Goal: Information Seeking & Learning: Learn about a topic

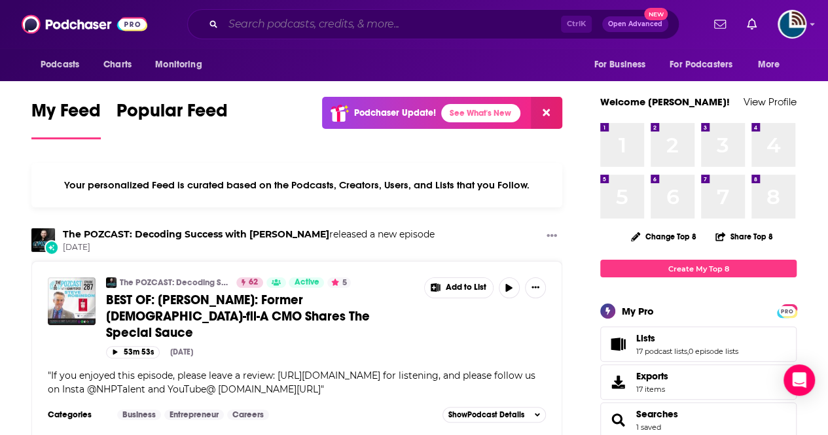
click at [240, 24] on input "Search podcasts, credits, & more..." at bounding box center [392, 24] width 338 height 21
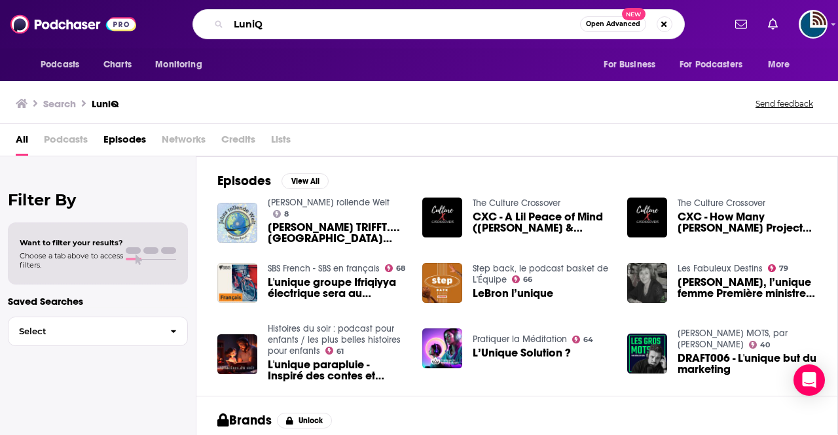
click at [253, 25] on input "LuniQ" at bounding box center [403, 24] width 351 height 21
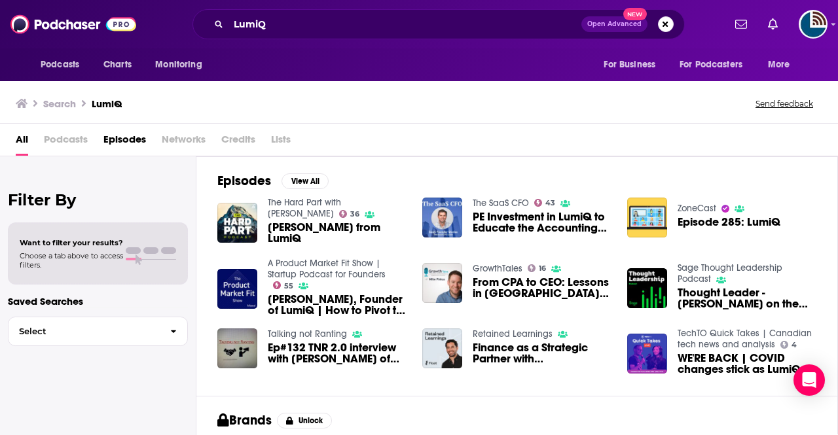
click at [69, 137] on span "Podcasts" at bounding box center [66, 142] width 44 height 27
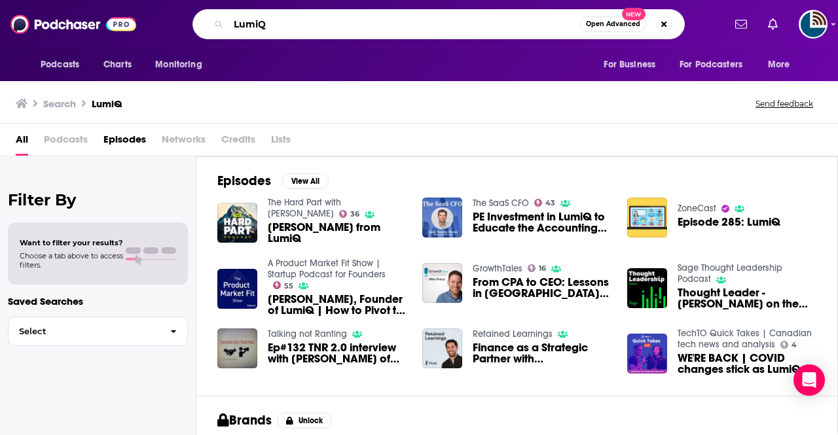
drag, startPoint x: 298, startPoint y: 21, endPoint x: 184, endPoint y: 11, distance: 114.3
click at [184, 11] on div "LumiQ Open Advanced New" at bounding box center [438, 24] width 570 height 30
paste input "[PERSON_NAME]"
type input "[PERSON_NAME]"
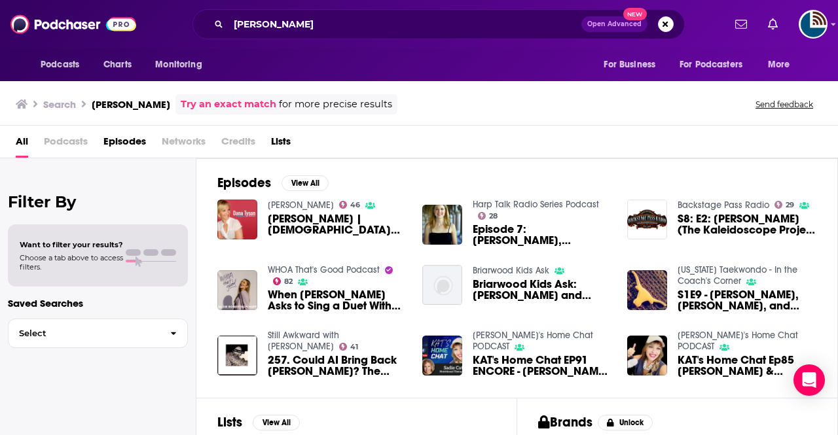
click at [22, 105] on icon at bounding box center [22, 103] width 12 height 9
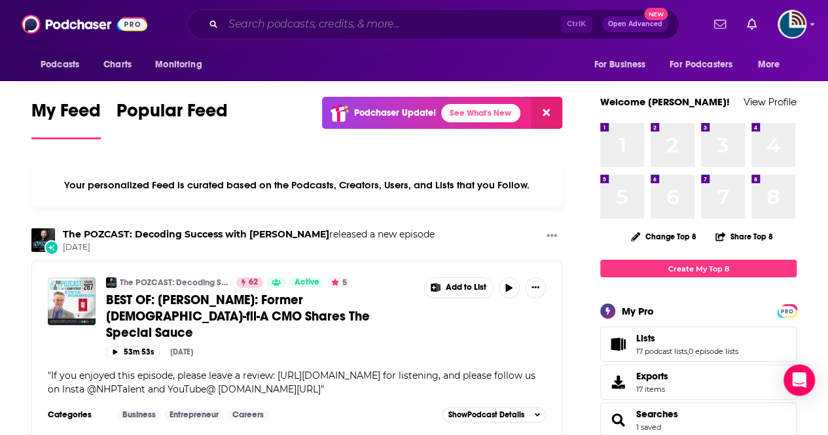
click at [242, 21] on input "Search podcasts, credits, & more..." at bounding box center [392, 24] width 338 height 21
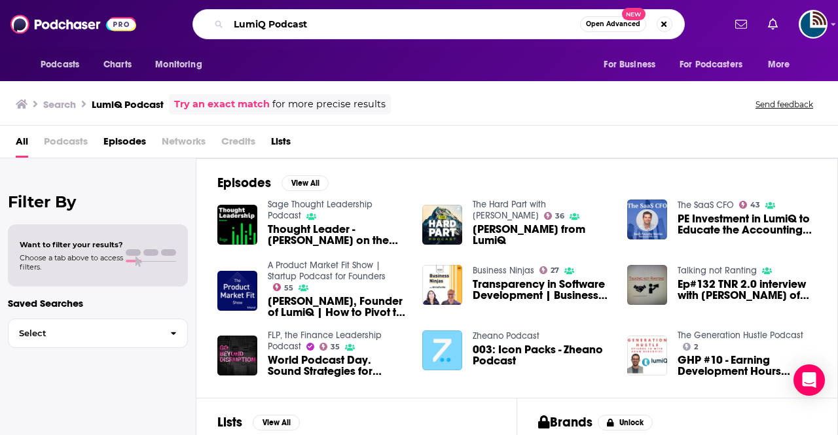
drag, startPoint x: 311, startPoint y: 27, endPoint x: 215, endPoint y: 24, distance: 95.6
click at [215, 24] on div "LumiQ Podcast Open Advanced New" at bounding box center [438, 24] width 492 height 30
type input "lumiQ"
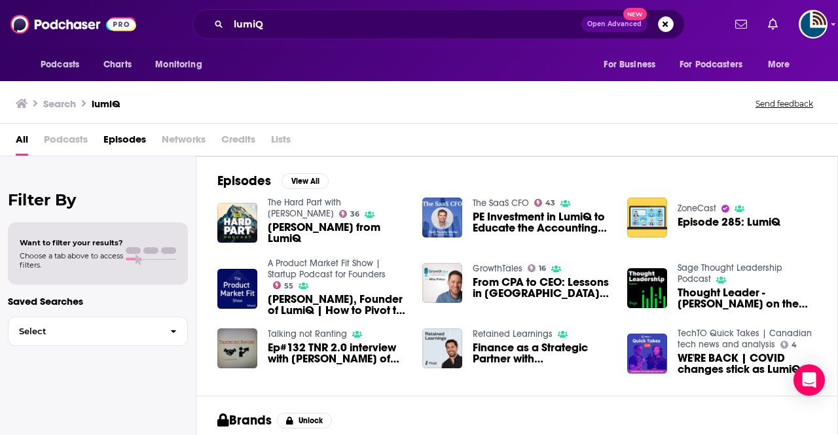
click at [59, 143] on span "Podcasts" at bounding box center [66, 142] width 44 height 27
click at [19, 143] on span "All" at bounding box center [22, 142] width 12 height 27
click at [504, 215] on span "PE Investment in LumiQ to Educate the Accounting Profession" at bounding box center [541, 222] width 139 height 22
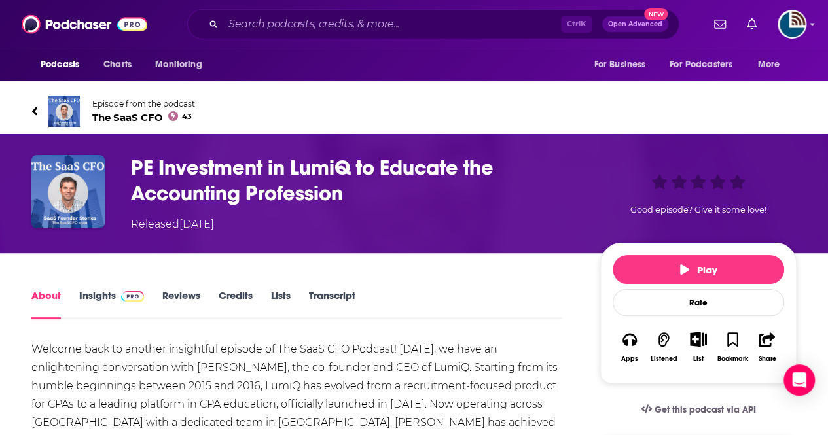
click at [40, 110] on link "Episode from the podcast The SaaS CFO 43" at bounding box center [413, 111] width 765 height 31
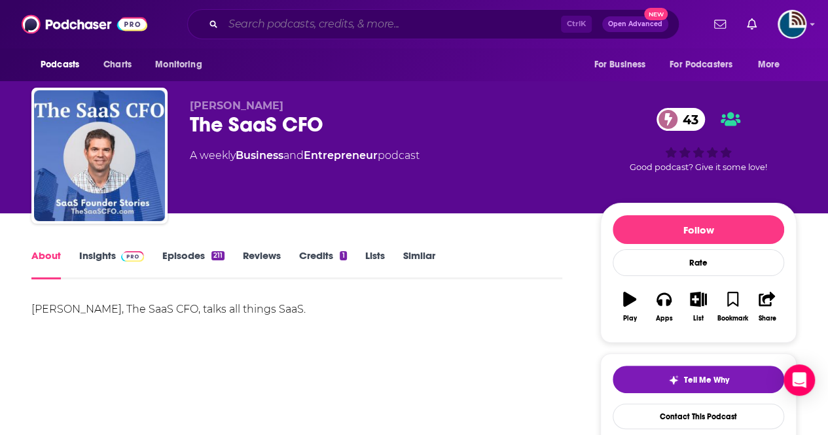
click at [254, 28] on input "Search podcasts, credits, & more..." at bounding box center [392, 24] width 338 height 21
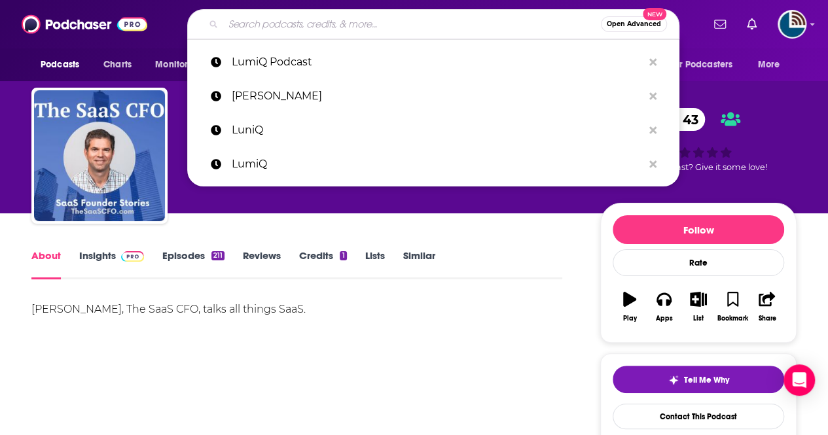
paste input "ASC 820 & Valuations"
type input "ASC 820 & Valuations"
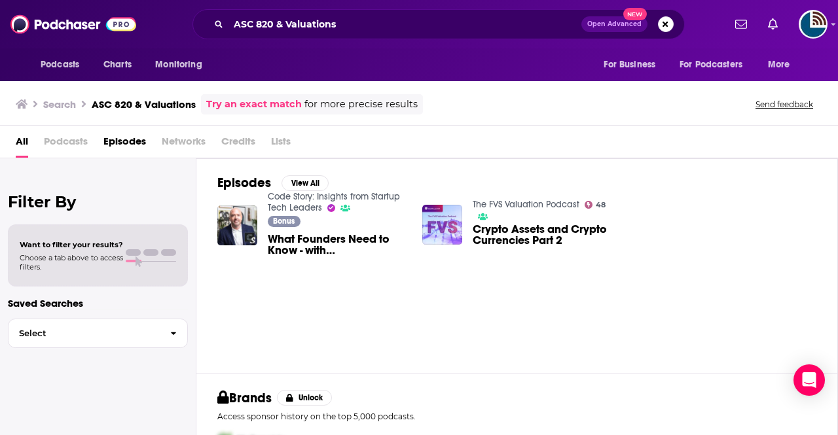
click at [76, 142] on span "Podcasts" at bounding box center [66, 144] width 44 height 27
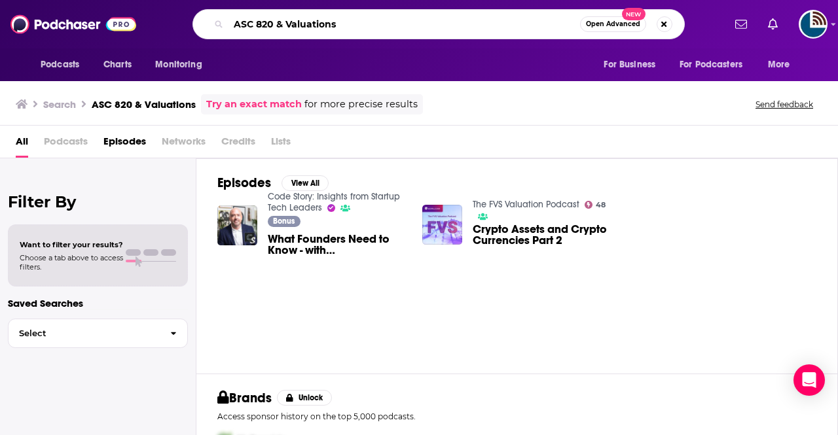
click at [282, 23] on input "ASC 820 & Valuations" at bounding box center [403, 24] width 351 height 21
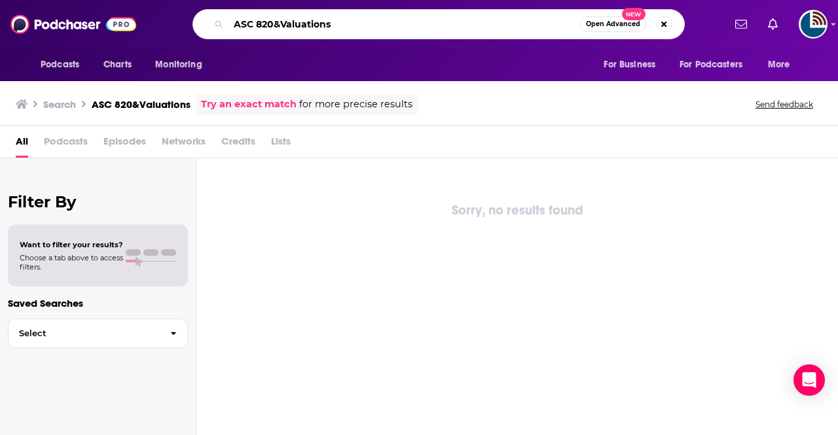
click at [252, 26] on input "ASC 820&Valuations" at bounding box center [403, 24] width 351 height 21
drag, startPoint x: 340, startPoint y: 25, endPoint x: 275, endPoint y: 23, distance: 65.5
click at [275, 23] on input "ASC 820&Valuations" at bounding box center [403, 24] width 351 height 21
type input "ASC 820"
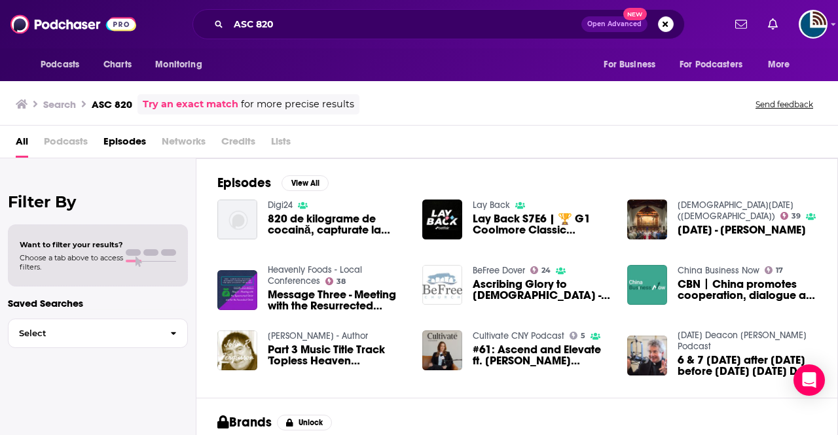
click at [66, 110] on h3 "Search" at bounding box center [59, 104] width 33 height 12
click at [64, 64] on span "Podcasts" at bounding box center [60, 65] width 39 height 18
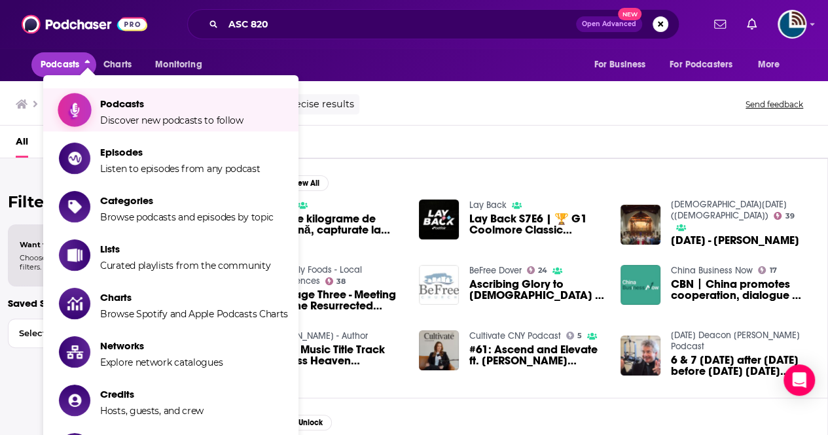
click at [122, 109] on span "Podcasts" at bounding box center [171, 103] width 143 height 12
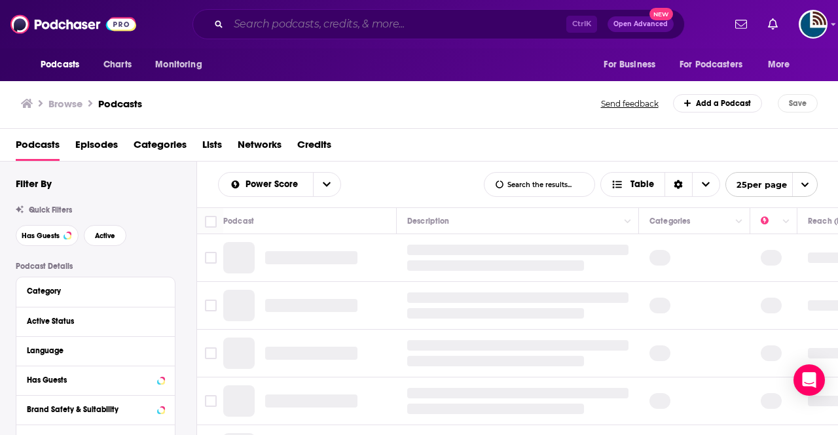
click at [238, 28] on input "Search podcasts, credits, & more..." at bounding box center [397, 24] width 338 height 21
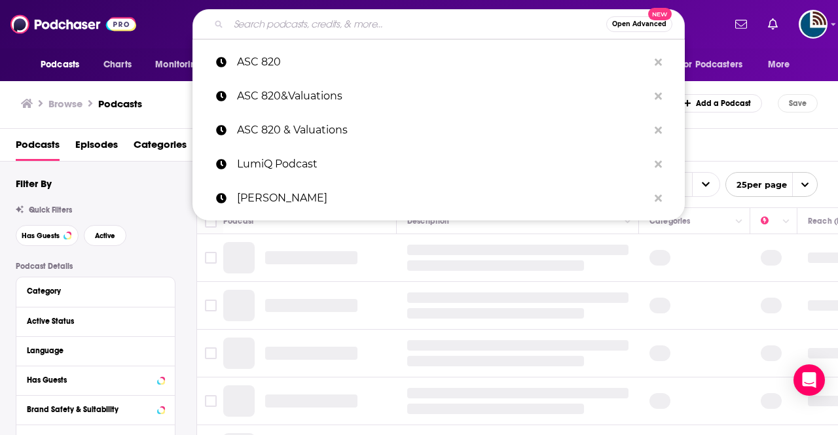
paste input "ASC 820 & Valuations"
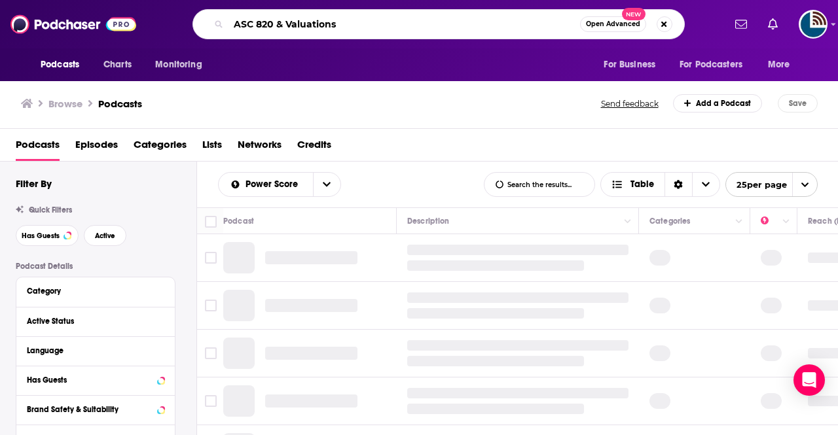
drag, startPoint x: 345, startPoint y: 24, endPoint x: 277, endPoint y: 24, distance: 68.7
click at [277, 24] on input "ASC 820 & Valuations" at bounding box center [403, 24] width 351 height 21
type input "ASC 820"
